Goal: Information Seeking & Learning: Learn about a topic

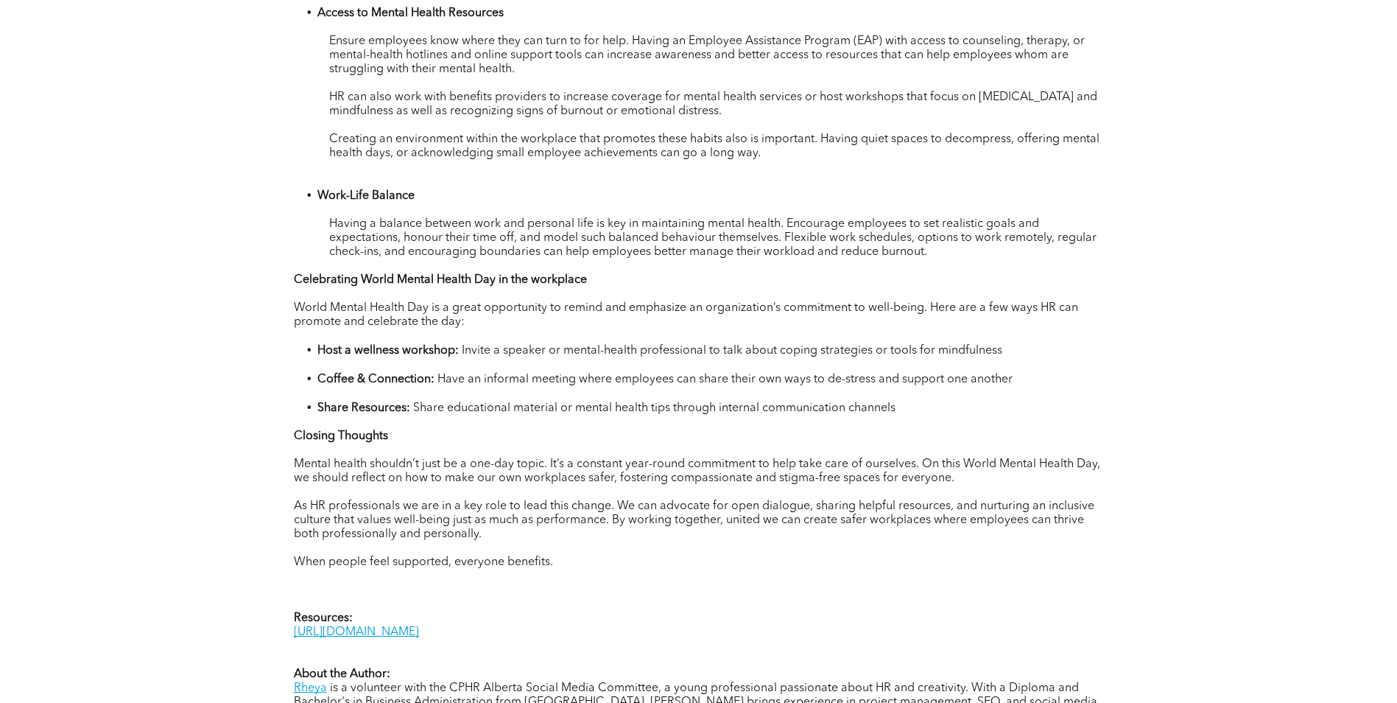
scroll to position [1326, 0]
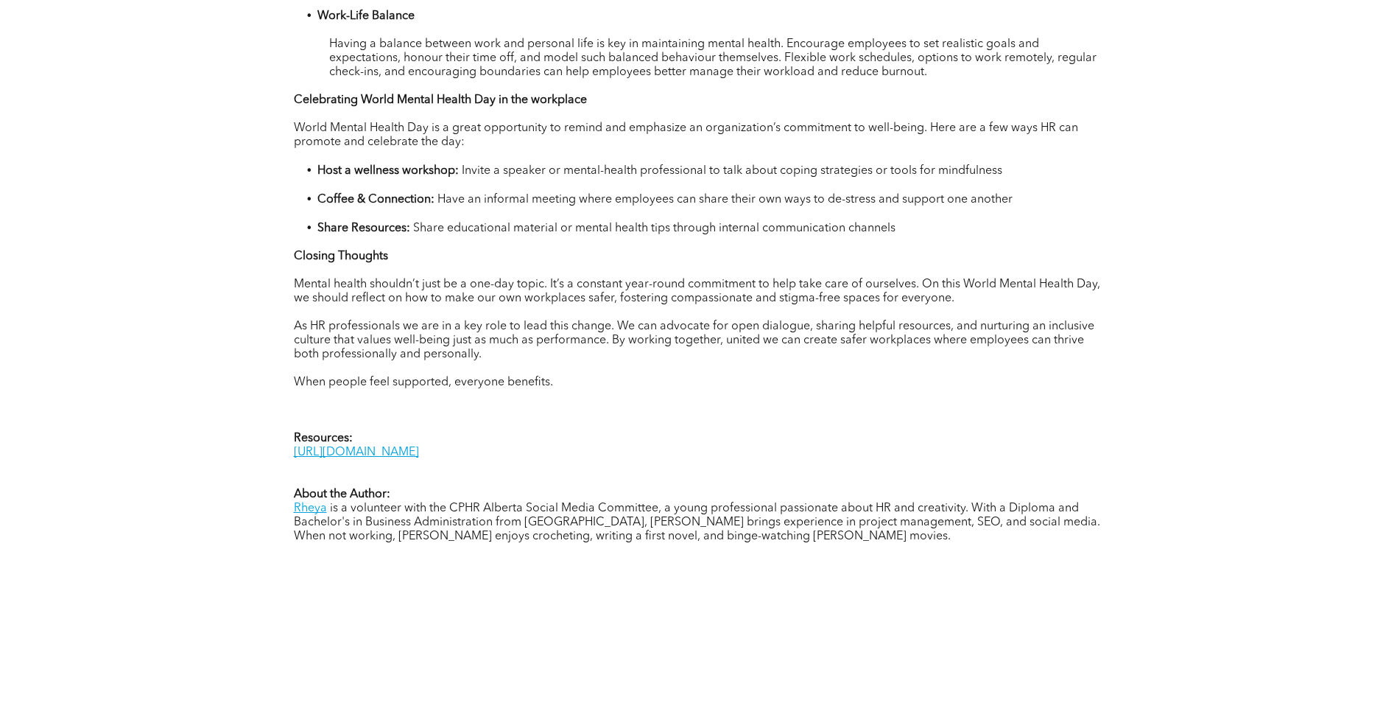
click at [503, 462] on p at bounding box center [699, 467] width 810 height 14
click at [419, 455] on link "https://www.who.int/health-topics/mental-health#tab=tab_2" at bounding box center [356, 452] width 125 height 12
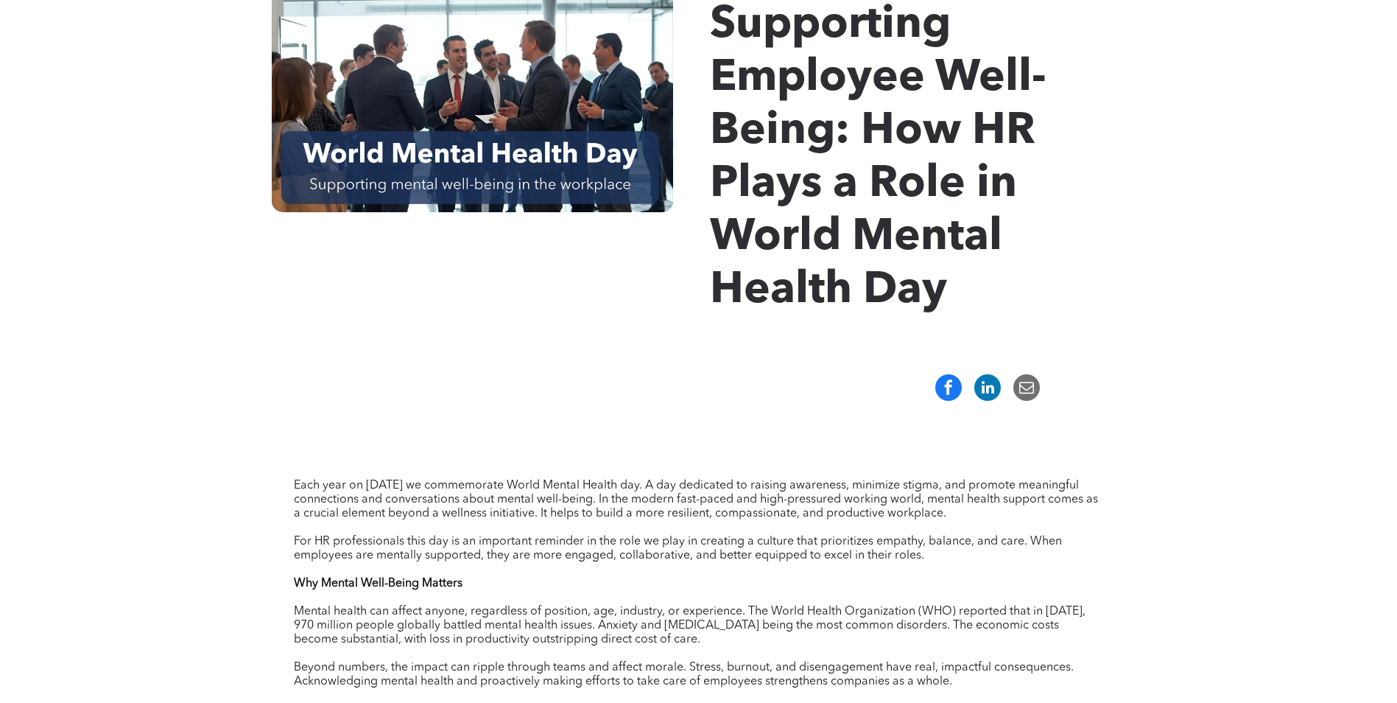
scroll to position [0, 0]
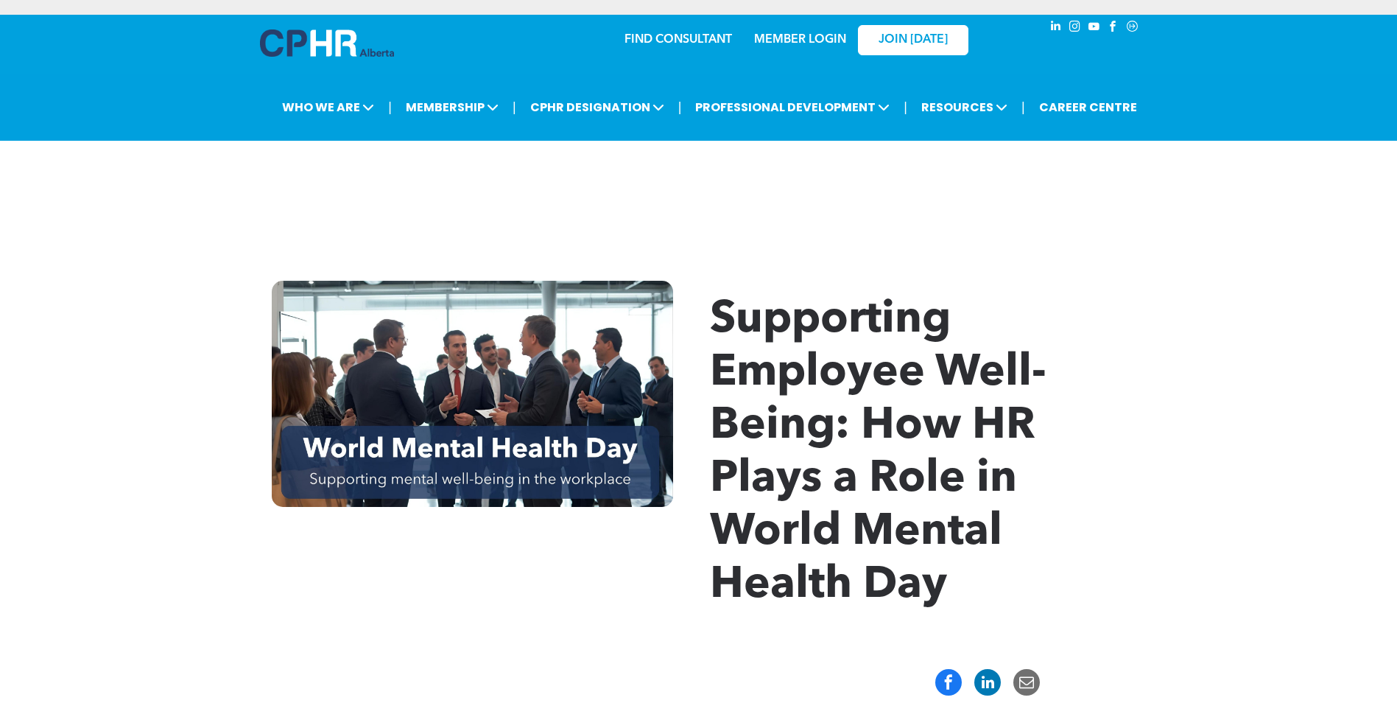
click at [295, 35] on img at bounding box center [327, 42] width 134 height 27
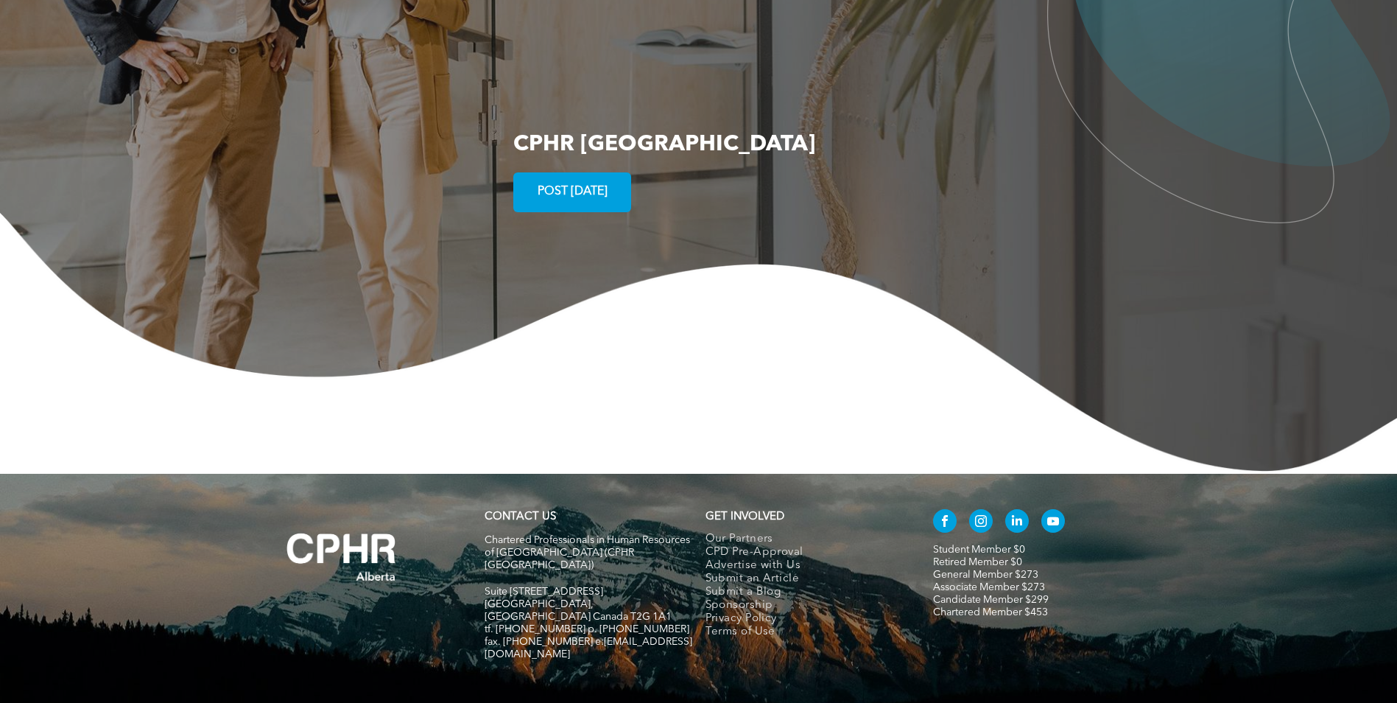
scroll to position [2664, 0]
